Goal: Information Seeking & Learning: Check status

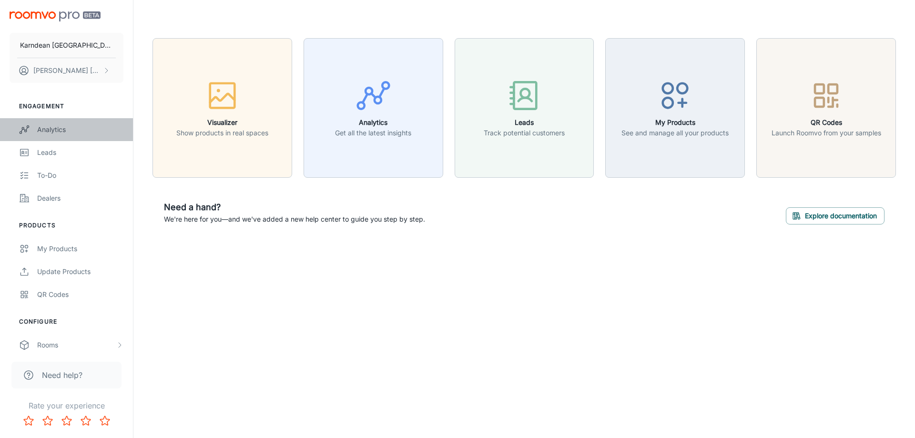
click at [91, 136] on link "Analytics" at bounding box center [66, 129] width 133 height 23
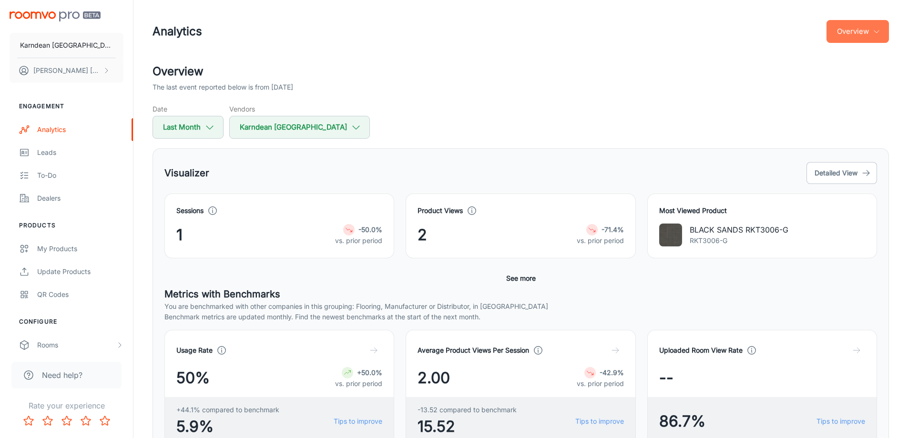
click at [861, 23] on button "Overview" at bounding box center [857, 31] width 62 height 23
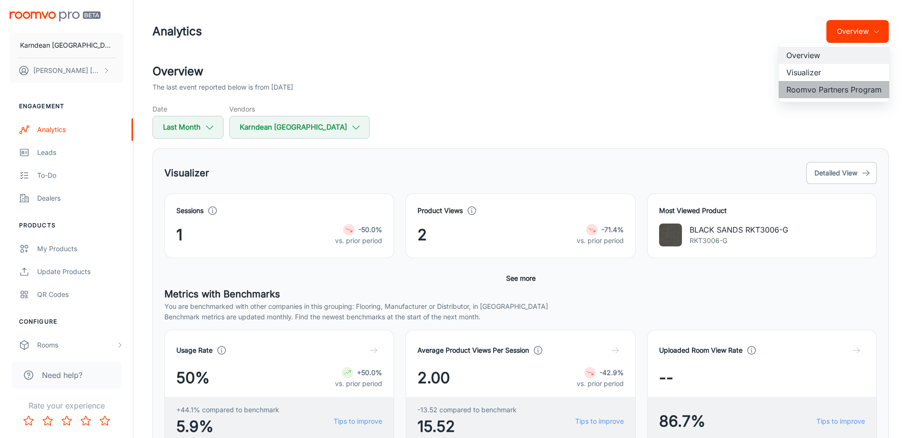
click at [835, 87] on li "Roomvo Partners Program" at bounding box center [834, 89] width 111 height 17
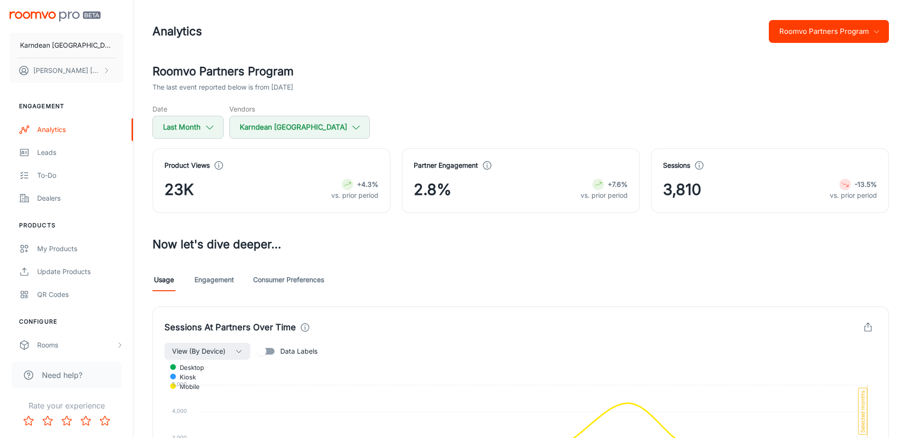
click at [812, 26] on button "Roomvo Partners Program" at bounding box center [829, 31] width 120 height 23
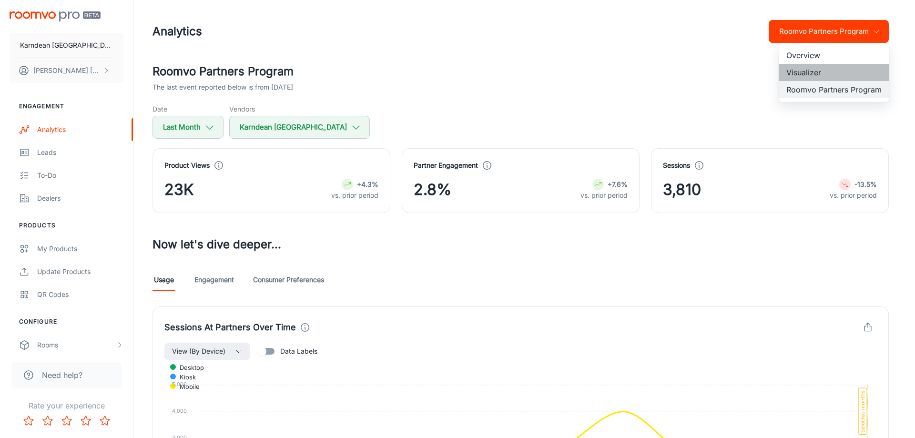
click at [798, 78] on li "Visualizer" at bounding box center [834, 72] width 111 height 17
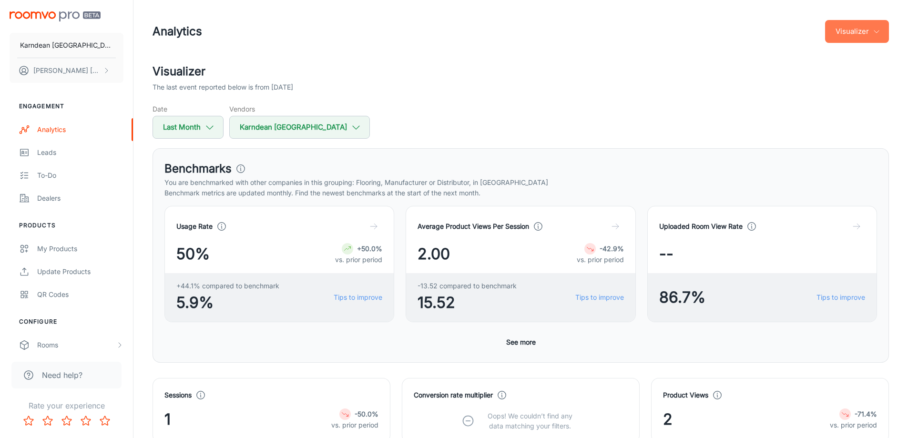
click at [856, 25] on button "Visualizer" at bounding box center [857, 31] width 64 height 23
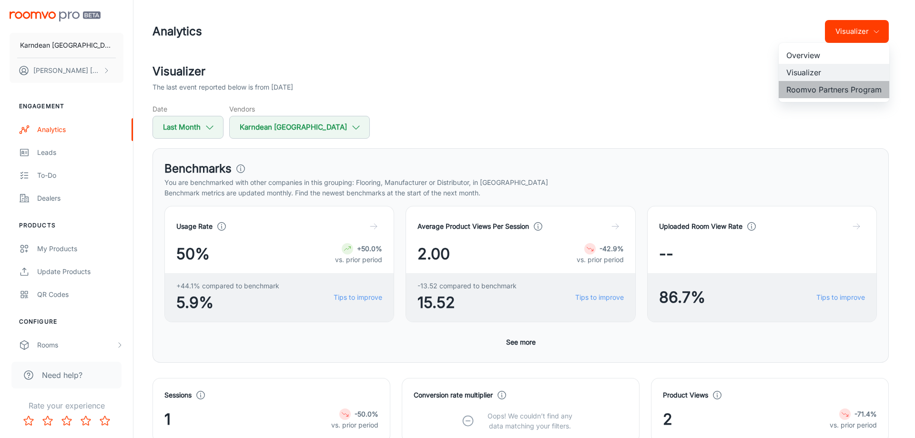
click at [830, 94] on li "Roomvo Partners Program" at bounding box center [834, 89] width 111 height 17
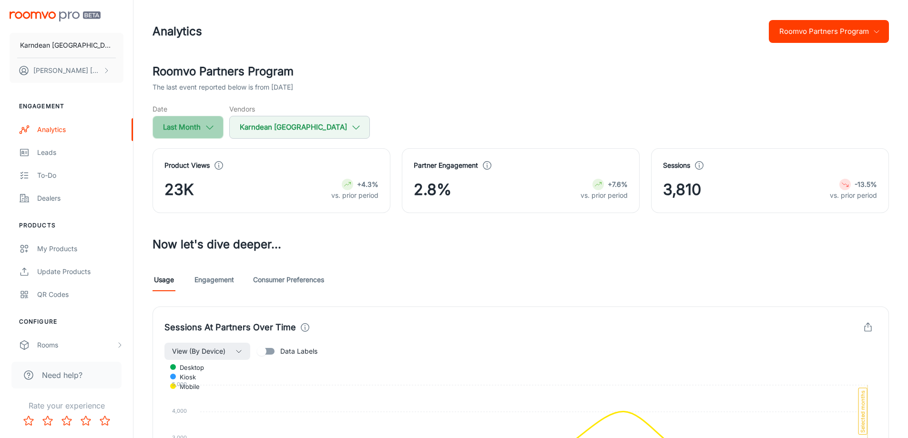
click at [188, 134] on button "Last Month" at bounding box center [187, 127] width 71 height 23
select select "7"
select select "2025"
select select "7"
select select "2025"
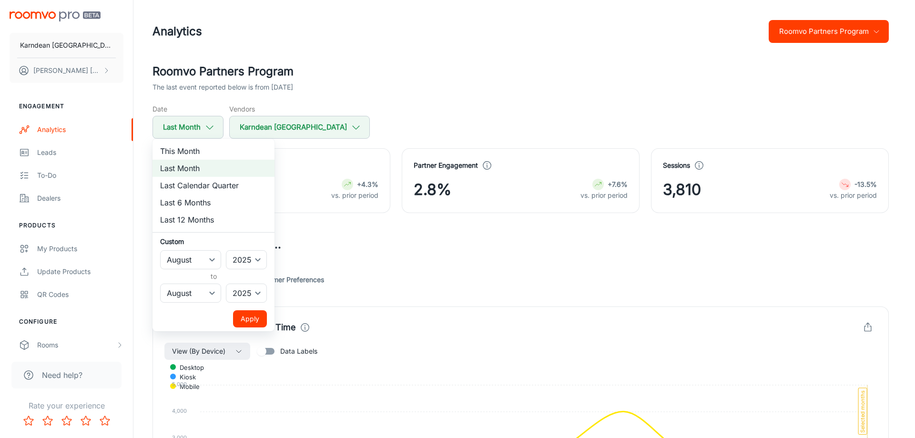
click at [259, 322] on button "Apply" at bounding box center [250, 318] width 34 height 17
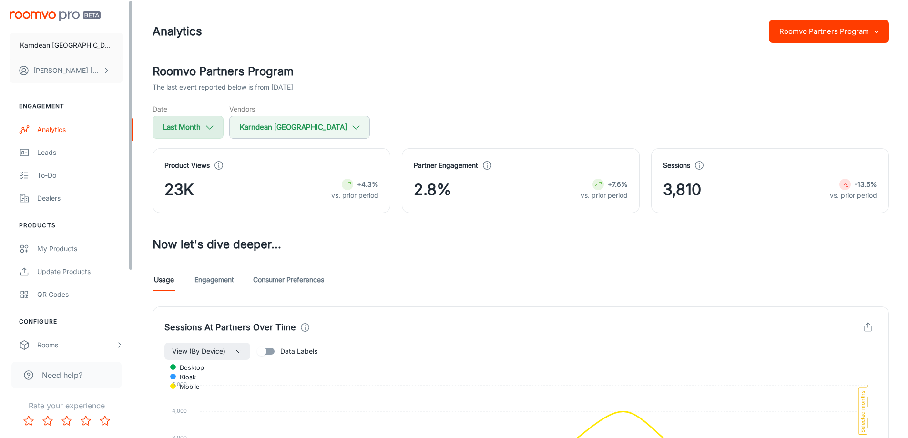
click at [158, 123] on button "Last Month" at bounding box center [187, 127] width 71 height 23
select select "7"
select select "2025"
select select "7"
select select "2025"
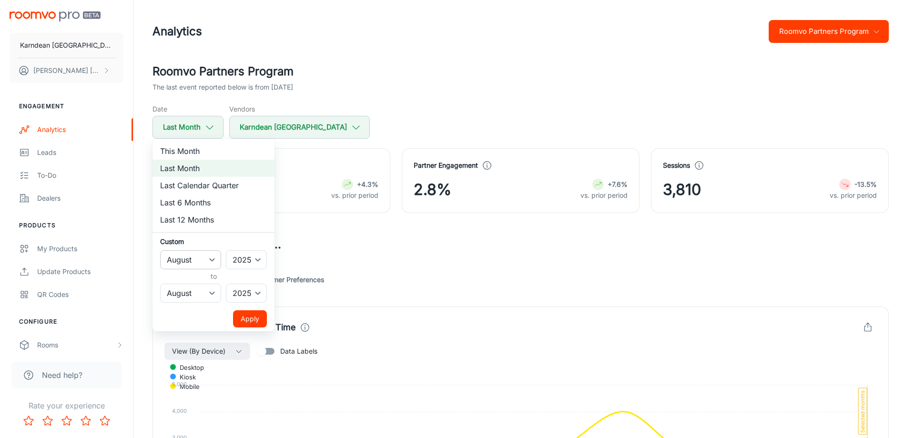
click at [195, 259] on select "January February March April May June July August September October November De…" at bounding box center [190, 259] width 61 height 19
click at [393, 248] on div at bounding box center [457, 219] width 915 height 438
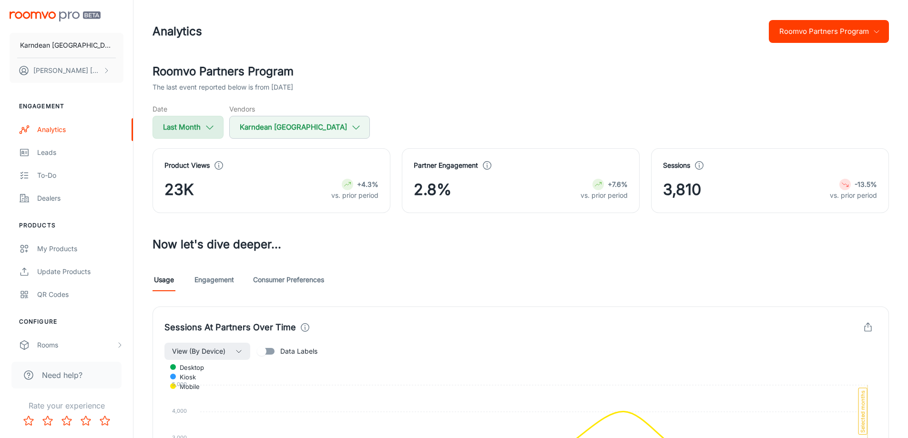
click at [200, 123] on button "Last Month" at bounding box center [187, 127] width 71 height 23
select select "7"
select select "2025"
select select "7"
select select "2025"
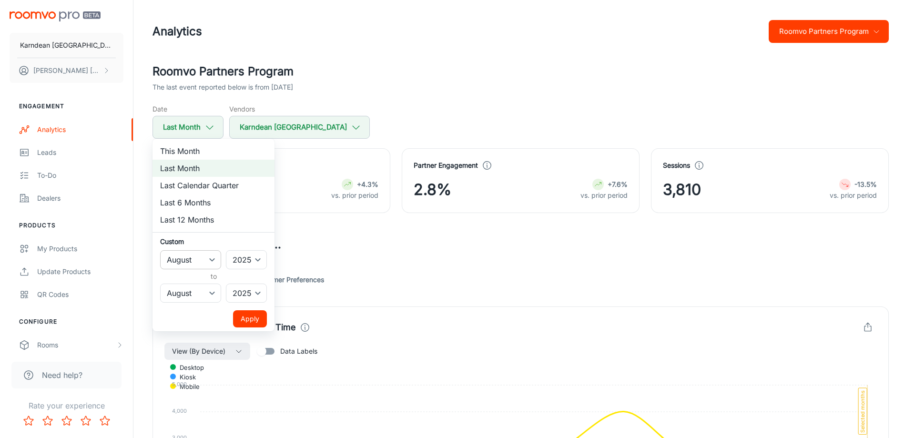
click at [196, 261] on select "January February March April May June July August September October November De…" at bounding box center [190, 259] width 61 height 19
select select "6"
click at [160, 250] on select "January February March April May June July August September October November De…" at bounding box center [190, 259] width 61 height 19
click at [205, 292] on select "January February March April May June July August September October November De…" at bounding box center [190, 293] width 61 height 19
select select "6"
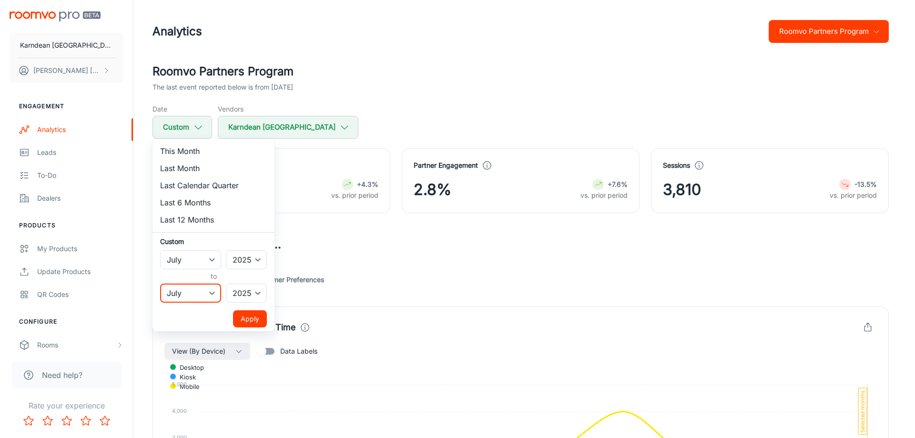
click at [160, 284] on select "January February March April May June July August September October November De…" at bounding box center [190, 293] width 61 height 19
click at [255, 320] on button "Apply" at bounding box center [250, 318] width 34 height 17
